Goal: Entertainment & Leisure: Consume media (video, audio)

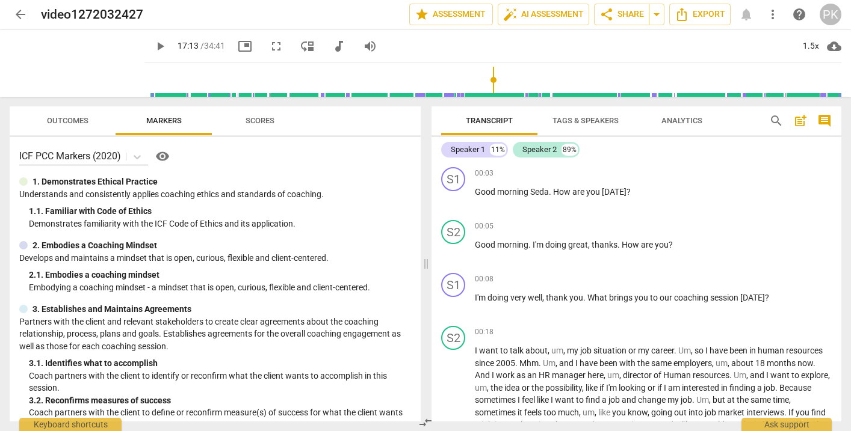
scroll to position [2451, 0]
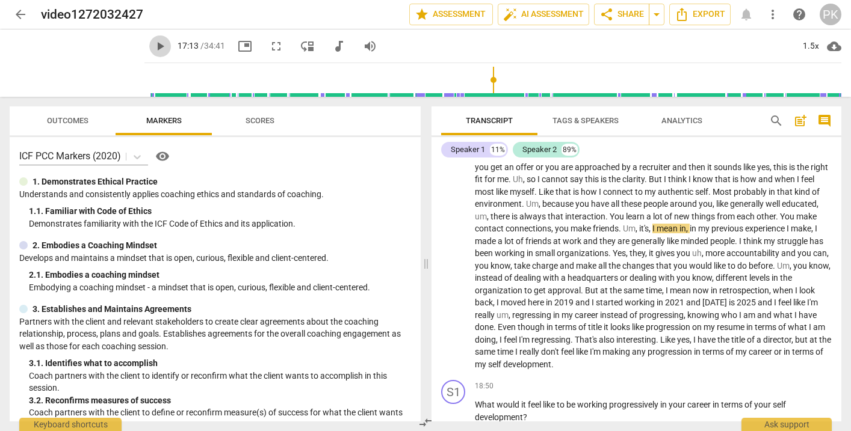
click at [153, 49] on span "play_arrow" at bounding box center [160, 46] width 14 height 14
click at [153, 43] on span "pause" at bounding box center [160, 46] width 14 height 14
click at [153, 43] on span "play_arrow" at bounding box center [160, 46] width 14 height 14
click at [153, 43] on span "pause" at bounding box center [160, 46] width 14 height 14
click at [153, 46] on span "play_arrow" at bounding box center [160, 46] width 14 height 14
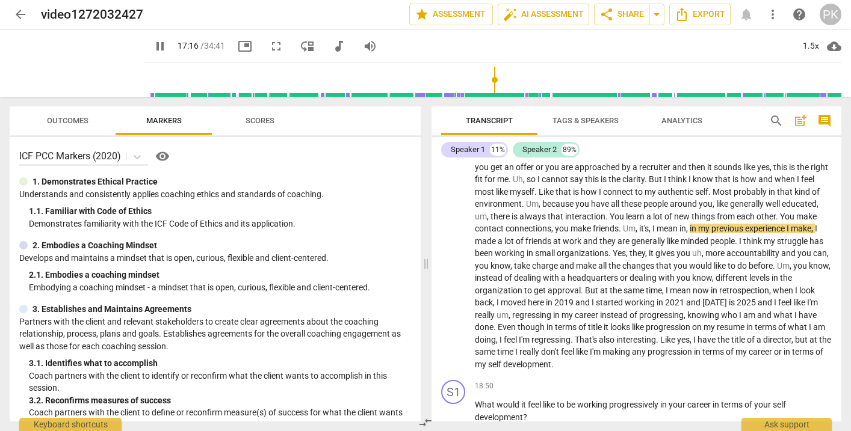
type input "1036"
click at [486, 91] on input "range" at bounding box center [495, 80] width 692 height 39
click at [17, 15] on span "arrow_back" at bounding box center [20, 14] width 14 height 14
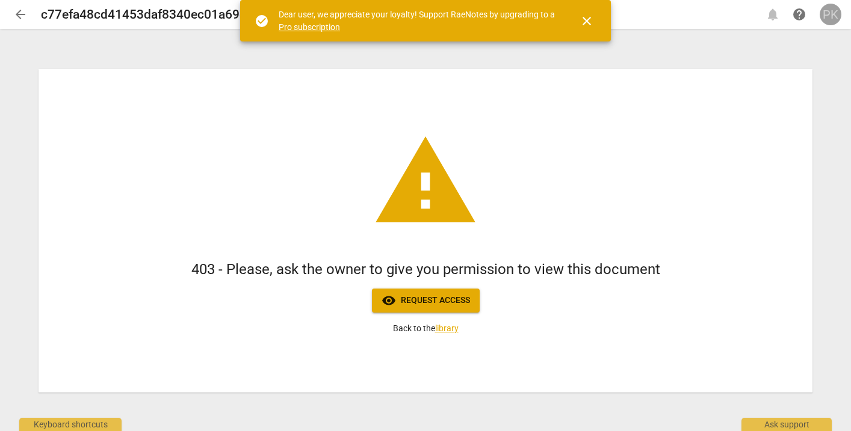
click at [833, 17] on div "PK" at bounding box center [830, 15] width 22 height 22
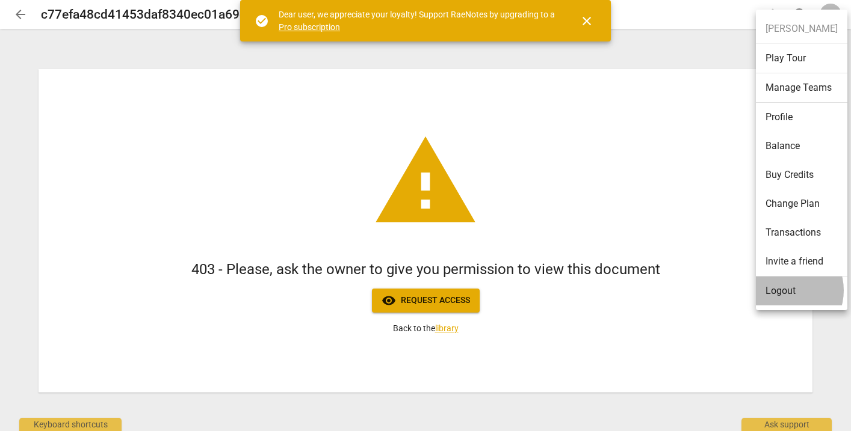
click at [783, 289] on li "Logout" at bounding box center [801, 291] width 91 height 29
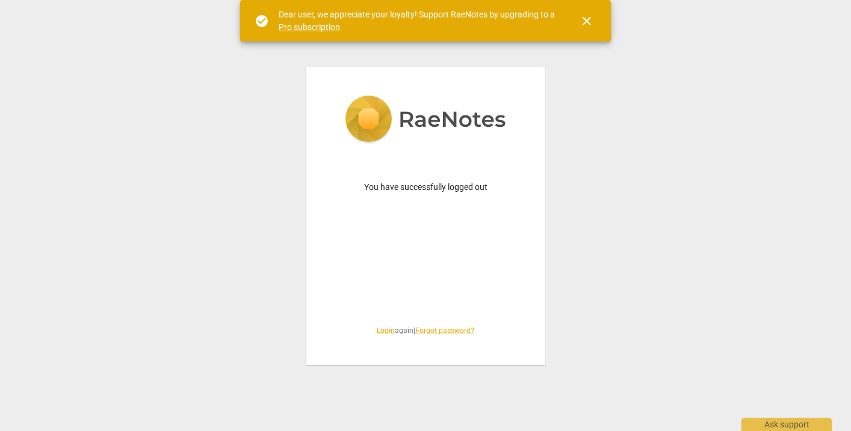
click at [379, 330] on link "Login" at bounding box center [386, 331] width 18 height 8
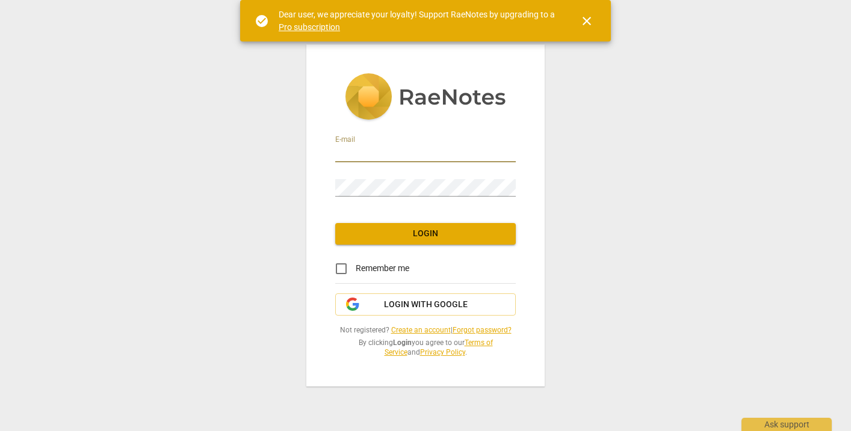
type input "penny@coachacademy.com"
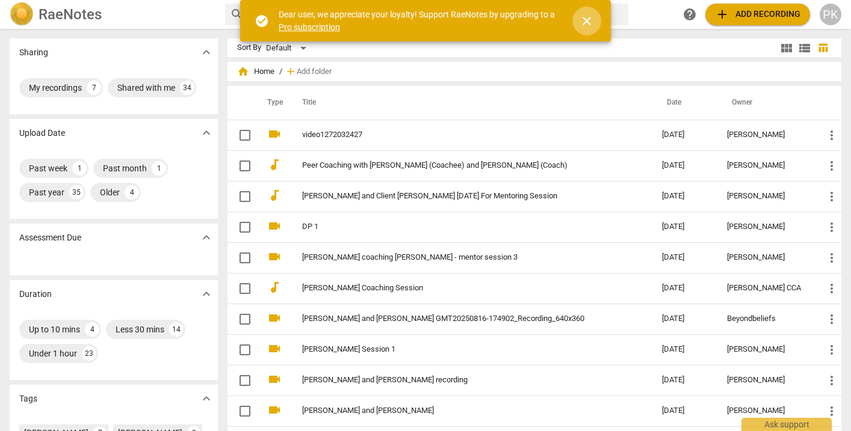
click at [587, 22] on span "close" at bounding box center [586, 21] width 14 height 14
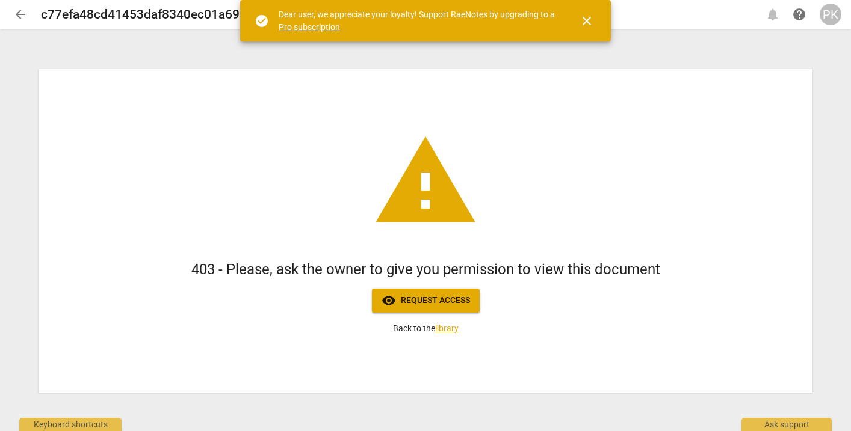
click at [20, 12] on span "arrow_back" at bounding box center [20, 14] width 14 height 14
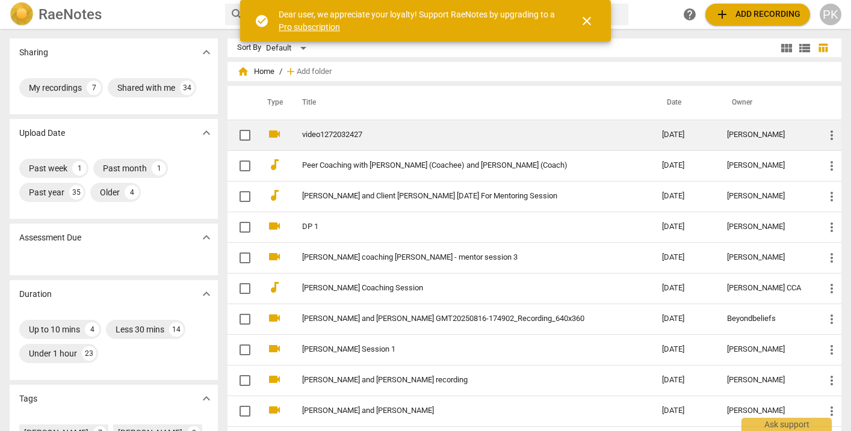
click at [316, 128] on td "video1272032427" at bounding box center [470, 135] width 365 height 31
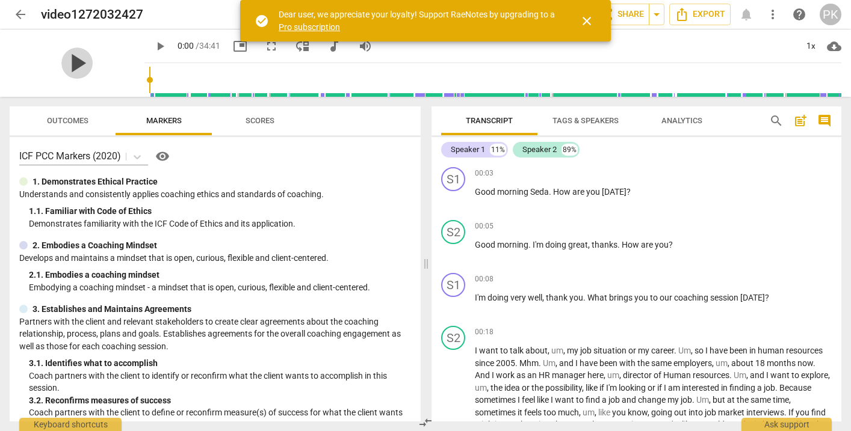
click at [69, 61] on span "play_arrow" at bounding box center [76, 63] width 31 height 31
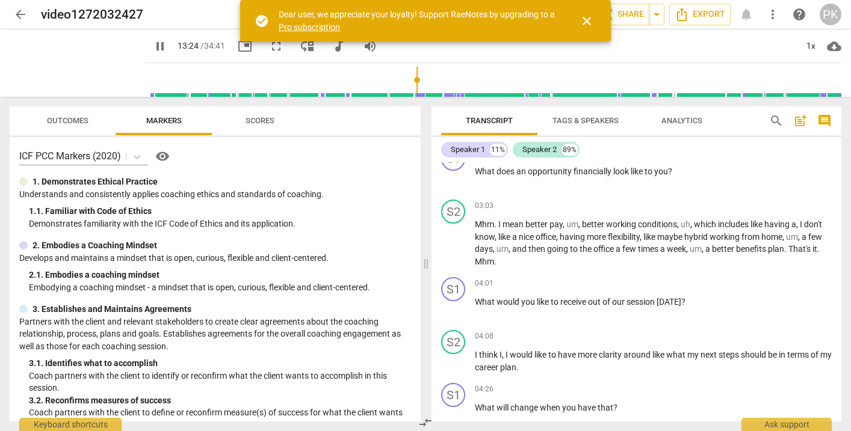
drag, startPoint x: 137, startPoint y: 77, endPoint x: 407, endPoint y: 84, distance: 270.8
click at [407, 84] on input "range" at bounding box center [495, 80] width 692 height 39
click at [153, 43] on span "pause" at bounding box center [160, 46] width 14 height 14
click at [153, 46] on span "play_arrow" at bounding box center [160, 46] width 14 height 14
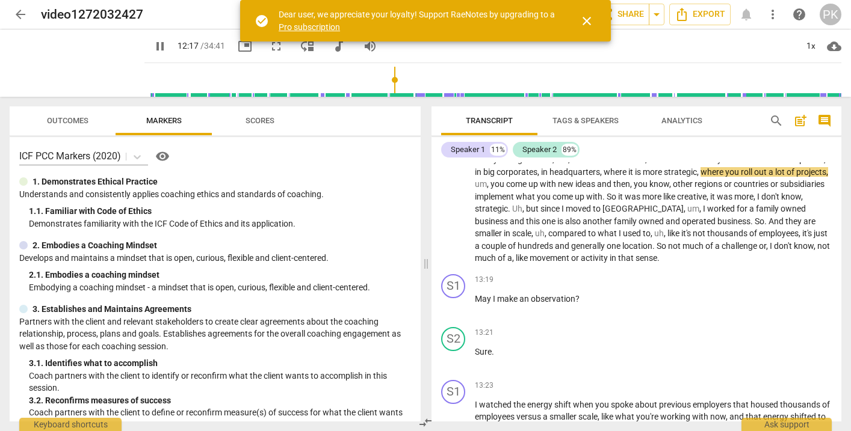
click at [584, 18] on span "close" at bounding box center [586, 21] width 14 height 14
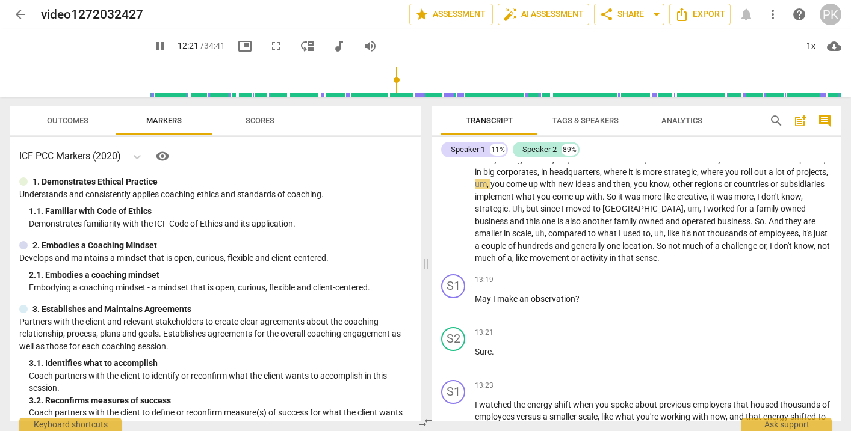
click at [153, 40] on span "pause" at bounding box center [160, 46] width 14 height 14
click at [153, 45] on span "play_arrow" at bounding box center [160, 46] width 14 height 14
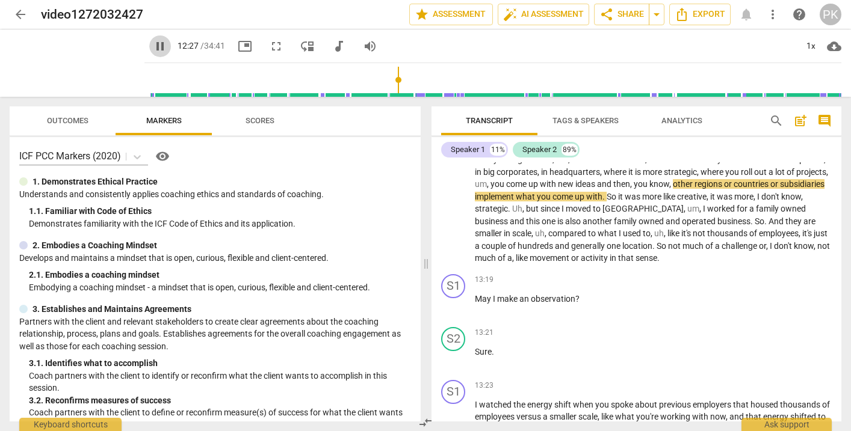
click at [153, 39] on span "pause" at bounding box center [160, 46] width 14 height 14
click at [153, 45] on span "play_arrow" at bounding box center [160, 46] width 14 height 14
type input "749"
click at [22, 17] on span "arrow_back" at bounding box center [20, 14] width 14 height 14
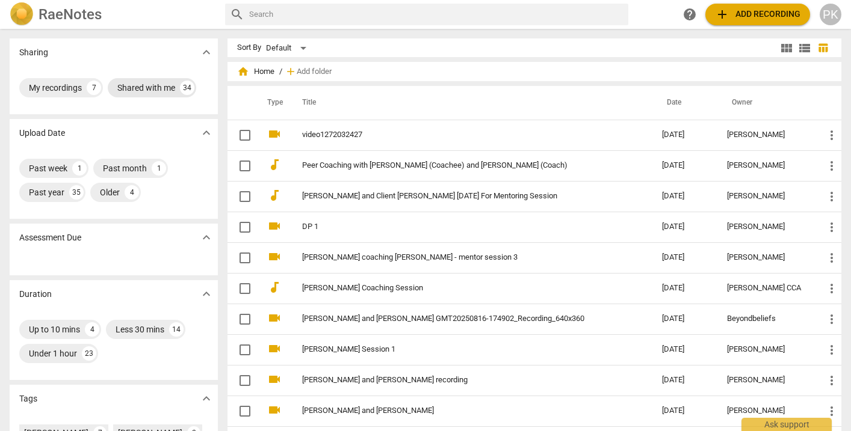
click at [133, 82] on div "Shared with me" at bounding box center [146, 88] width 58 height 12
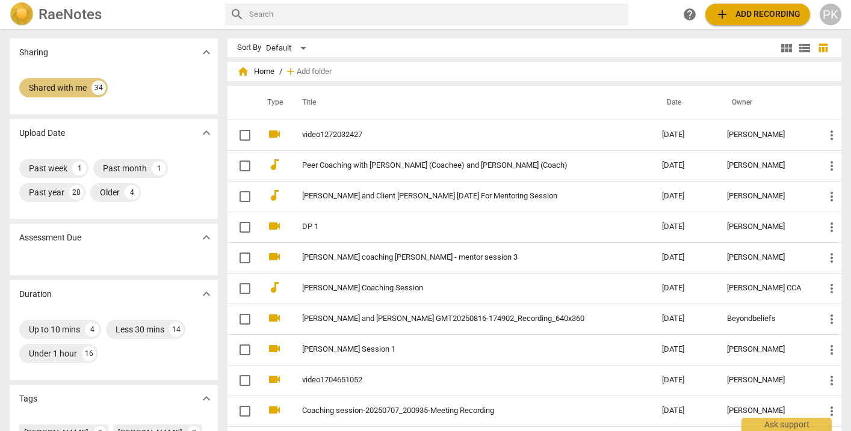
click at [58, 87] on div "Shared with me" at bounding box center [58, 88] width 58 height 12
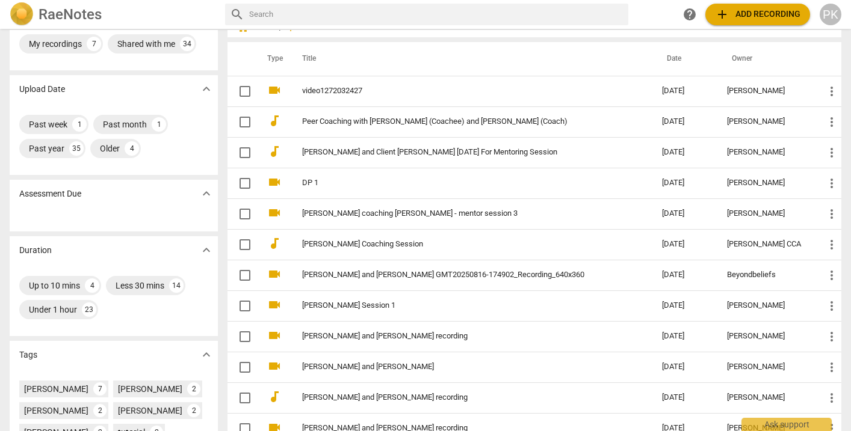
scroll to position [51, 0]
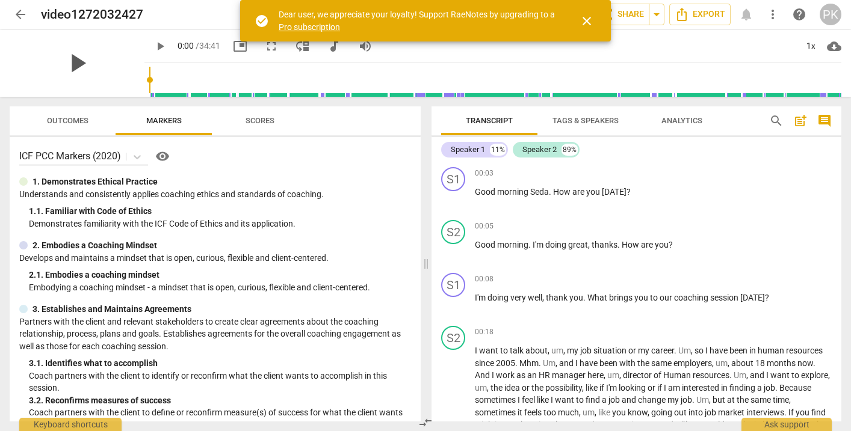
click at [75, 60] on span "play_arrow" at bounding box center [76, 63] width 31 height 31
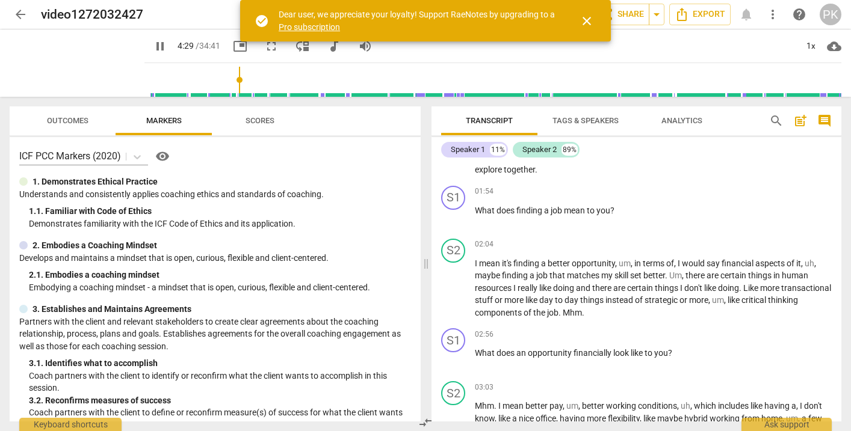
drag, startPoint x: 138, startPoint y: 76, endPoint x: 235, endPoint y: 73, distance: 97.5
click at [235, 73] on input "range" at bounding box center [495, 80] width 692 height 39
click at [153, 46] on span "pause" at bounding box center [160, 46] width 14 height 14
drag, startPoint x: 234, startPoint y: 78, endPoint x: 338, endPoint y: 81, distance: 104.1
click at [339, 81] on input "range" at bounding box center [495, 80] width 692 height 39
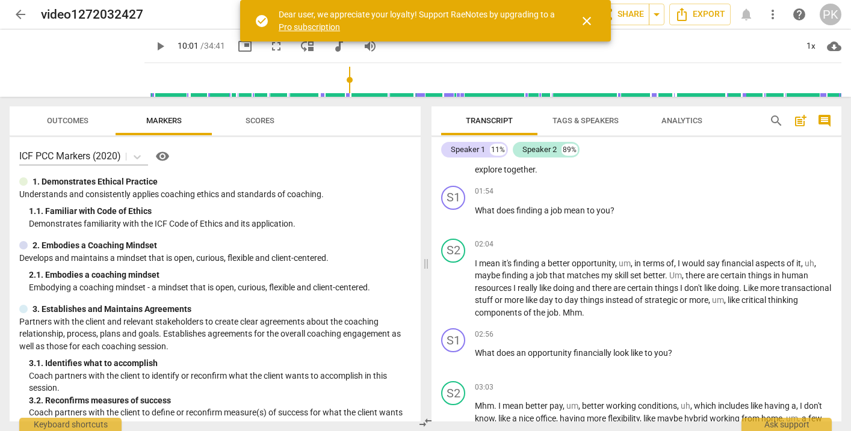
click at [153, 43] on span "play_arrow" at bounding box center [160, 46] width 14 height 14
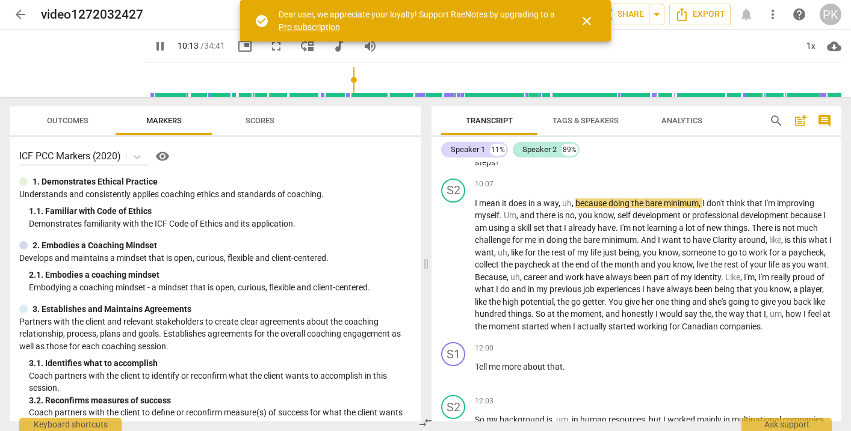
scroll to position [1463, 0]
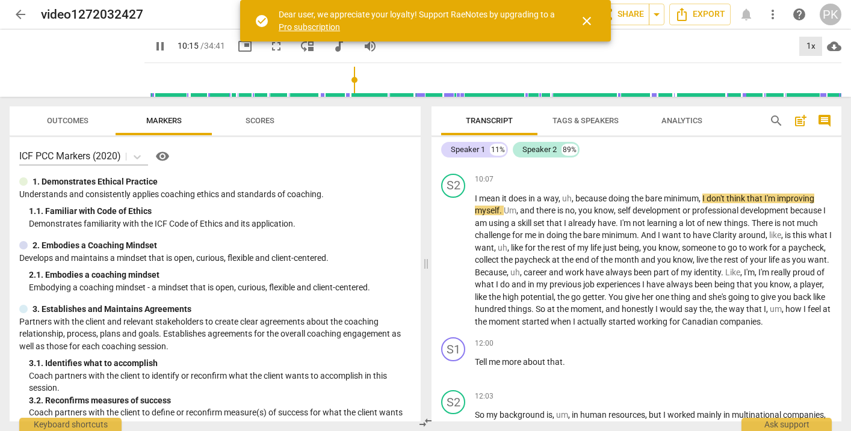
click at [811, 45] on div "1x" at bounding box center [810, 46] width 23 height 19
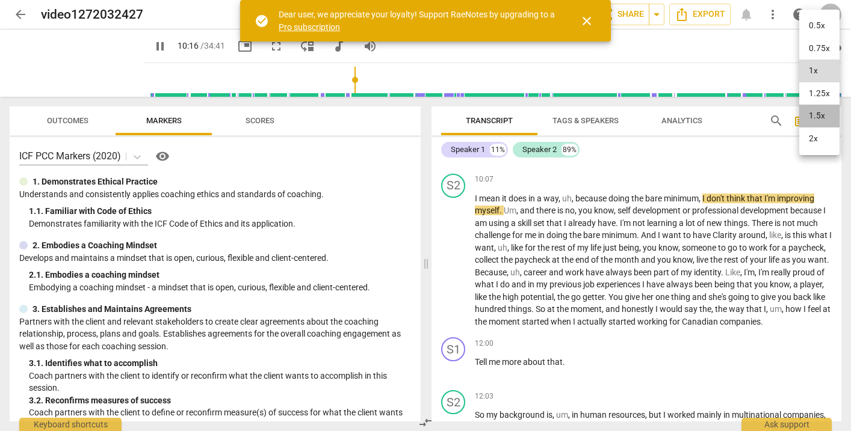
click at [812, 115] on li "1.5x" at bounding box center [819, 116] width 40 height 23
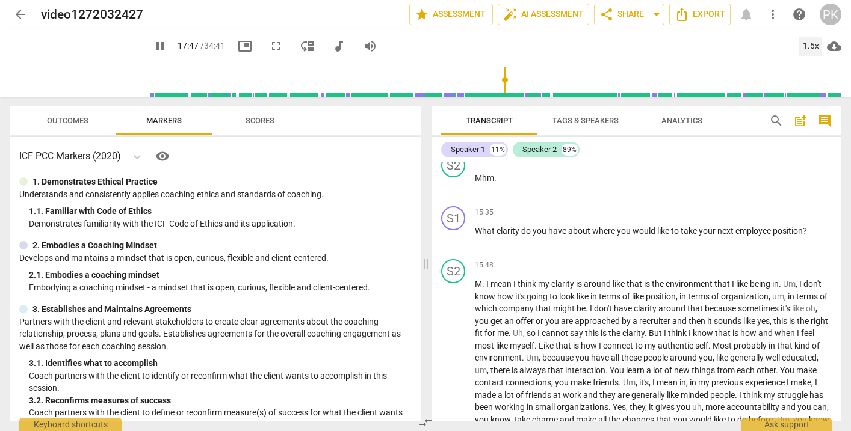
scroll to position [2559, 0]
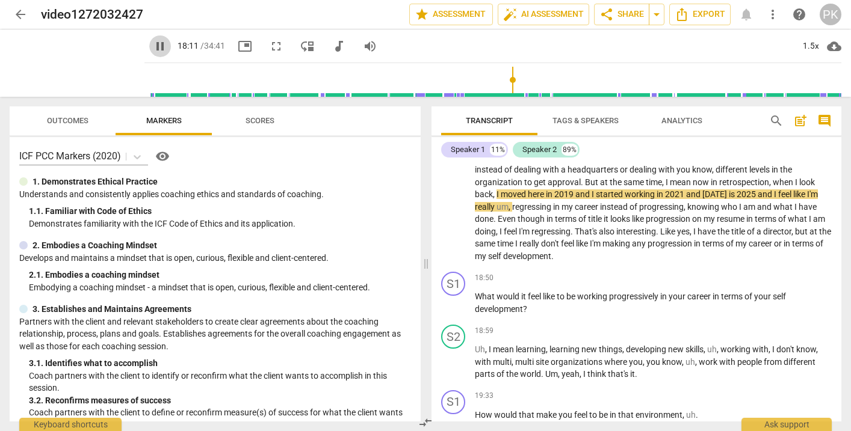
click at [153, 42] on span "pause" at bounding box center [160, 46] width 14 height 14
type input "1092"
